Goal: Purchase product/service

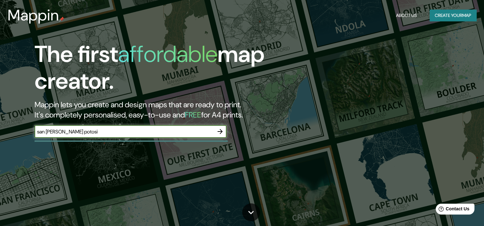
type input "san luis potosi"
click at [221, 130] on icon "button" at bounding box center [220, 132] width 8 height 8
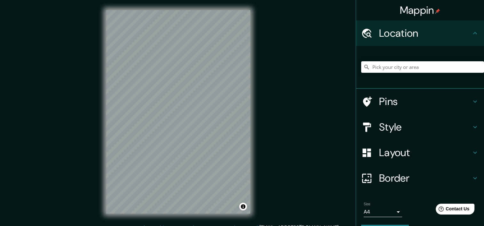
click at [398, 153] on h4 "Layout" at bounding box center [425, 152] width 92 height 13
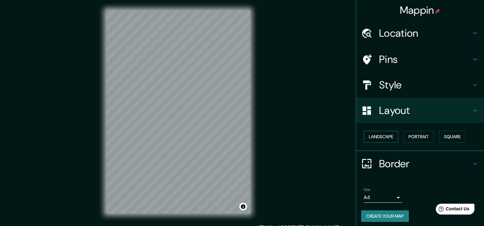
click at [383, 131] on button "Landscape" at bounding box center [381, 137] width 35 height 12
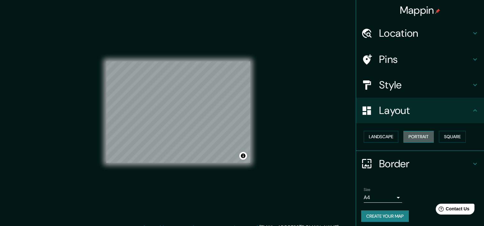
click at [420, 138] on button "Portrait" at bounding box center [418, 137] width 30 height 12
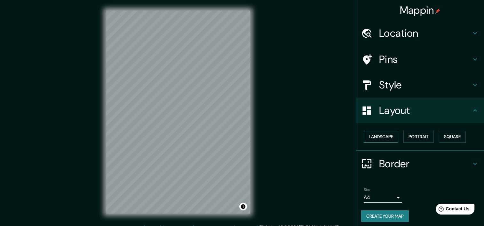
click at [388, 135] on button "Landscape" at bounding box center [381, 137] width 35 height 12
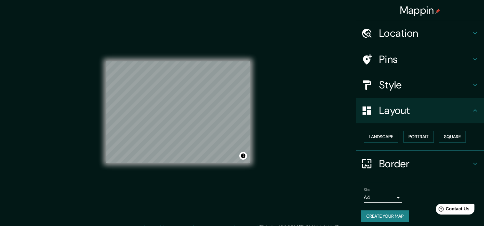
click at [398, 53] on h4 "Pins" at bounding box center [425, 59] width 92 height 13
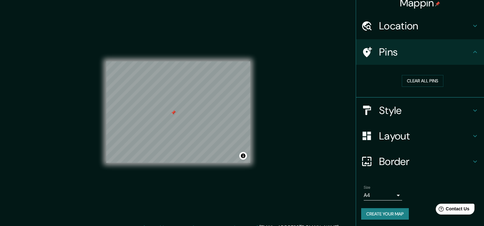
scroll to position [8, 0]
click at [373, 216] on button "Create your map" at bounding box center [385, 214] width 48 height 12
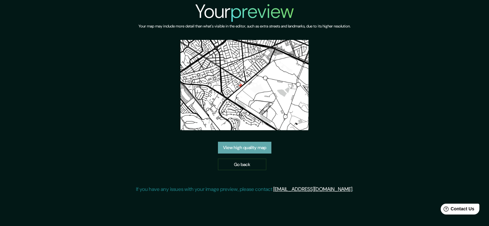
click at [267, 151] on link "View high quality map" at bounding box center [244, 148] width 53 height 12
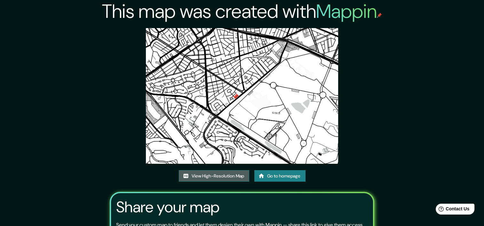
click at [189, 175] on link "View High-Resolution Map" at bounding box center [214, 176] width 70 height 12
